Goal: Information Seeking & Learning: Learn about a topic

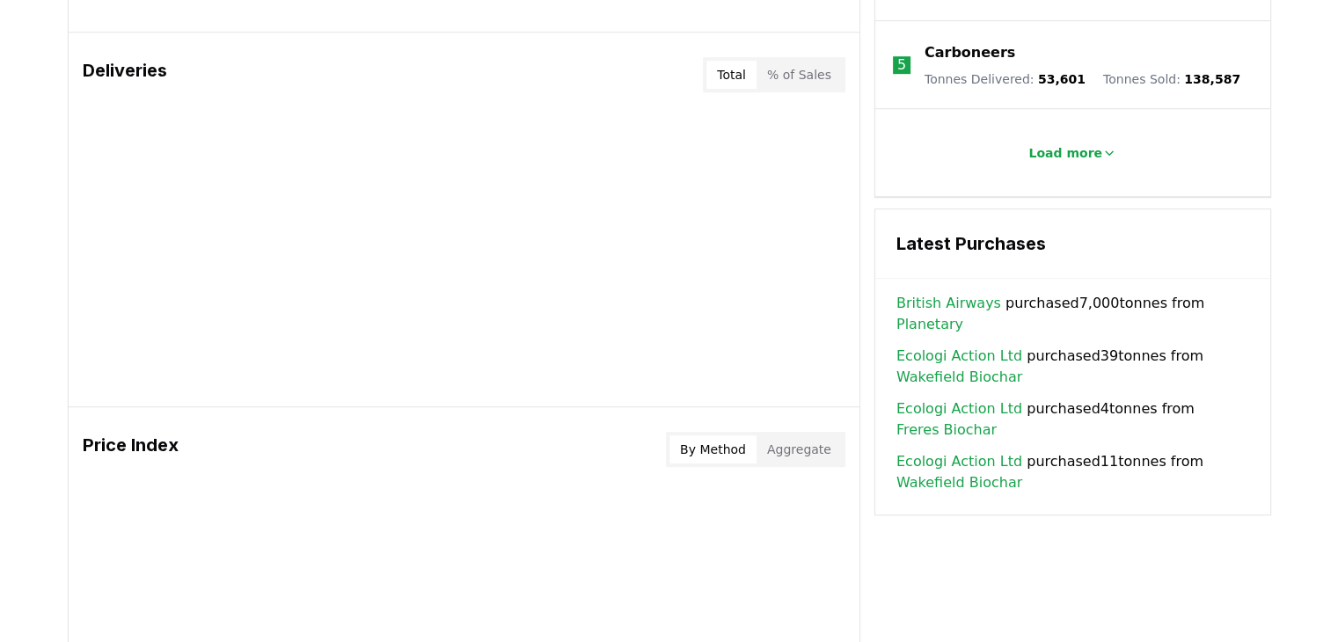
scroll to position [1061, 0]
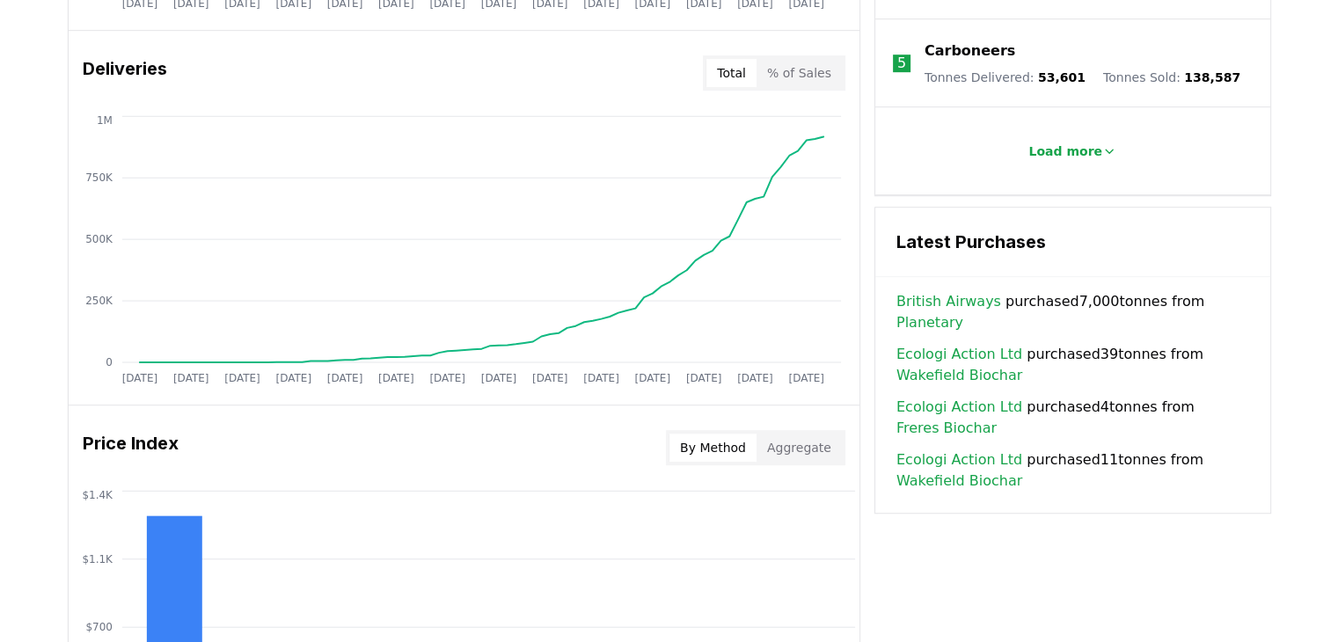
click at [947, 291] on link "British Airways" at bounding box center [949, 301] width 105 height 21
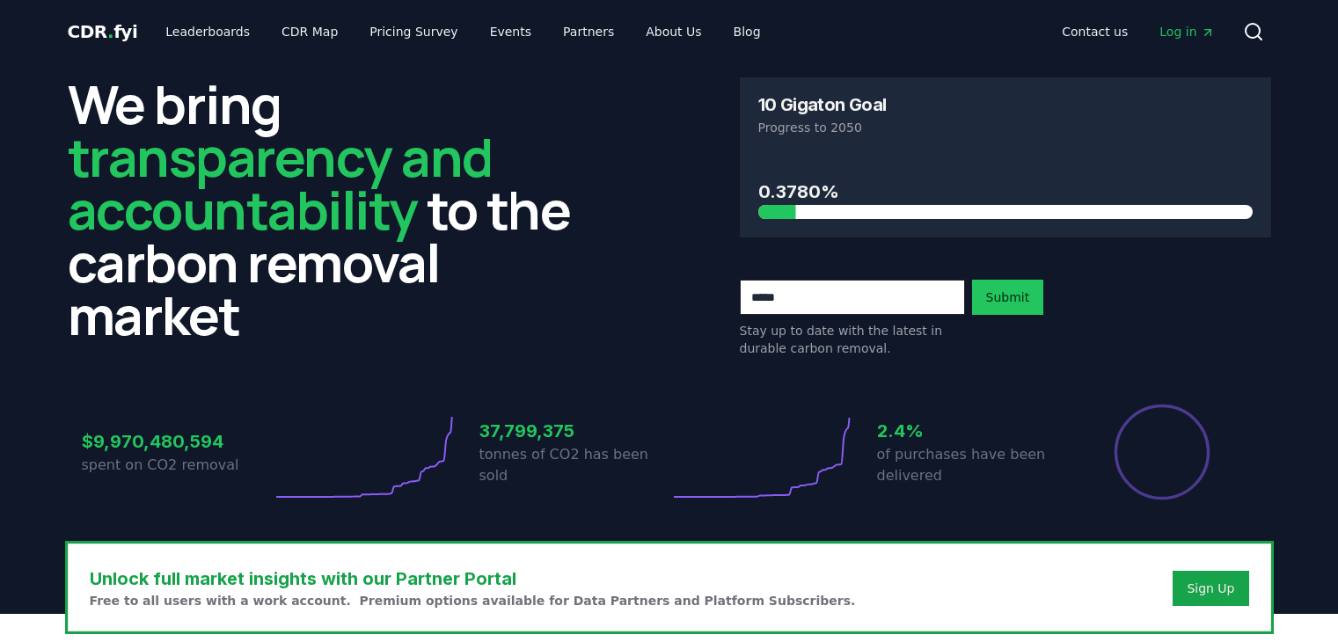
scroll to position [1061, 0]
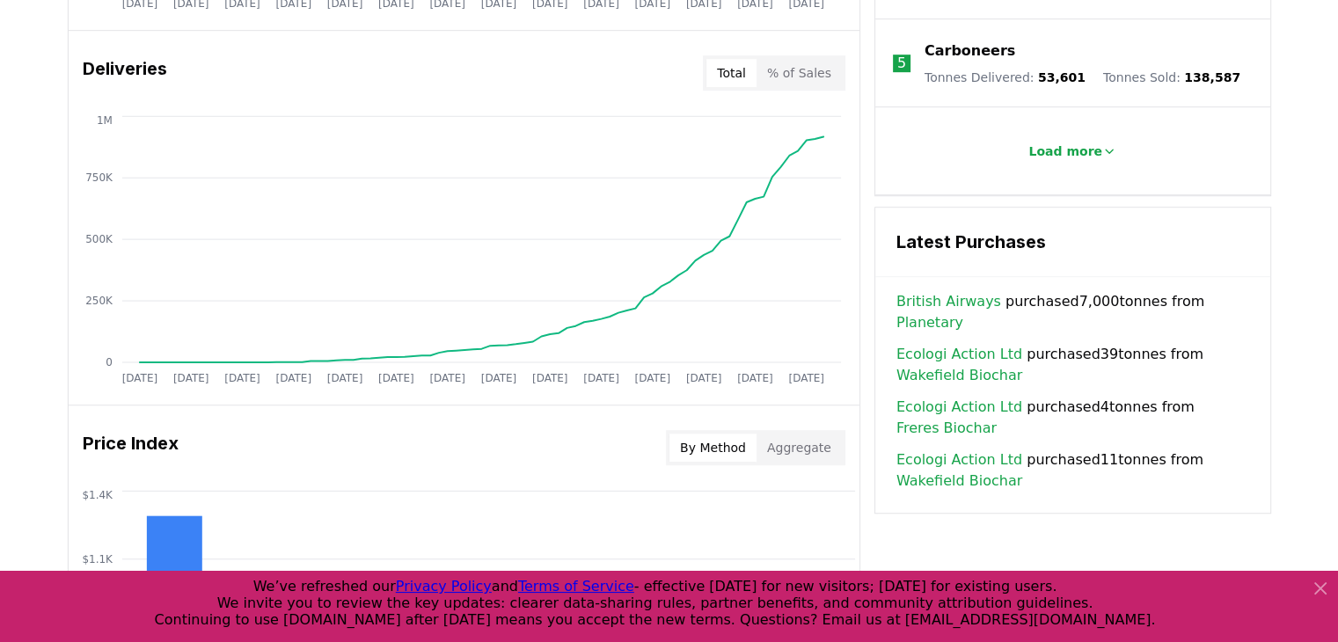
drag, startPoint x: 1259, startPoint y: 282, endPoint x: 832, endPoint y: 288, distance: 426.8
click at [832, 288] on div "Key Metrics Find detailed analysis of carbon removal data through time. Total S…" at bounding box center [670, 238] width 1204 height 1307
click at [871, 287] on div "Key Metrics Find detailed analysis of carbon removal data through time. Total S…" at bounding box center [670, 238] width 1204 height 1307
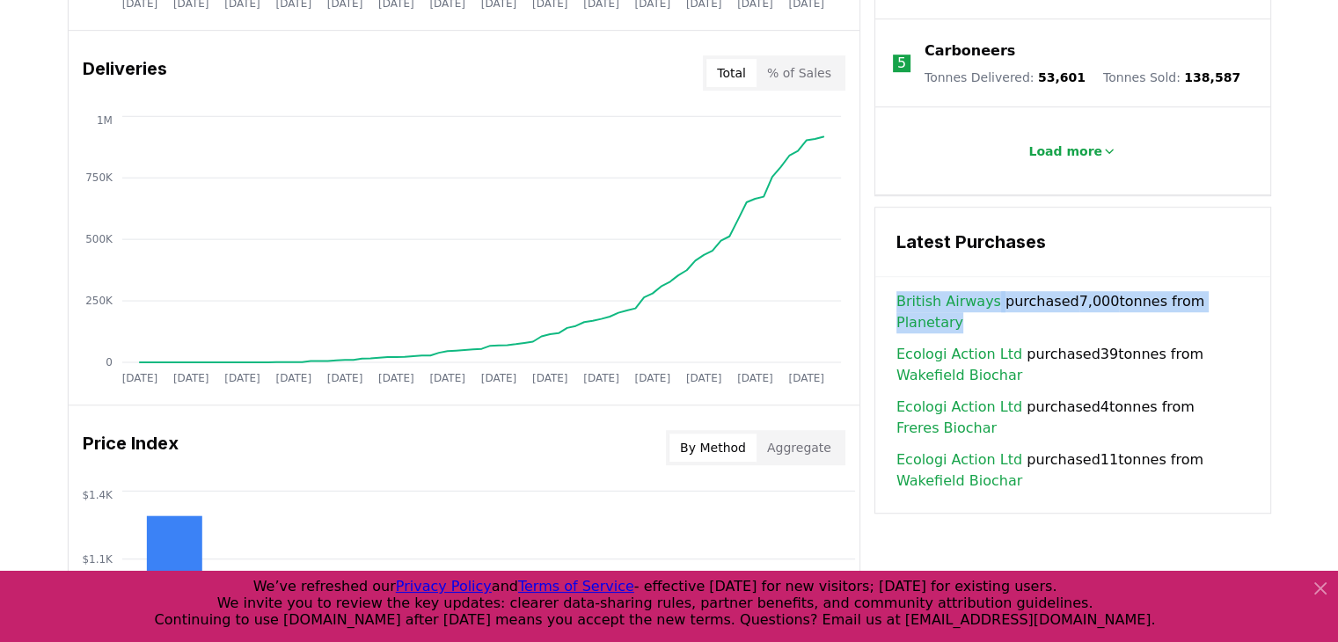
drag, startPoint x: 871, startPoint y: 287, endPoint x: 1245, endPoint y: 293, distance: 374.0
click at [1245, 293] on div "Key Metrics Find detailed analysis of carbon removal data through time. Total S…" at bounding box center [670, 238] width 1204 height 1307
copy span "British Airways purchased 7,000 tonnes from Planetary"
